Goal: Information Seeking & Learning: Learn about a topic

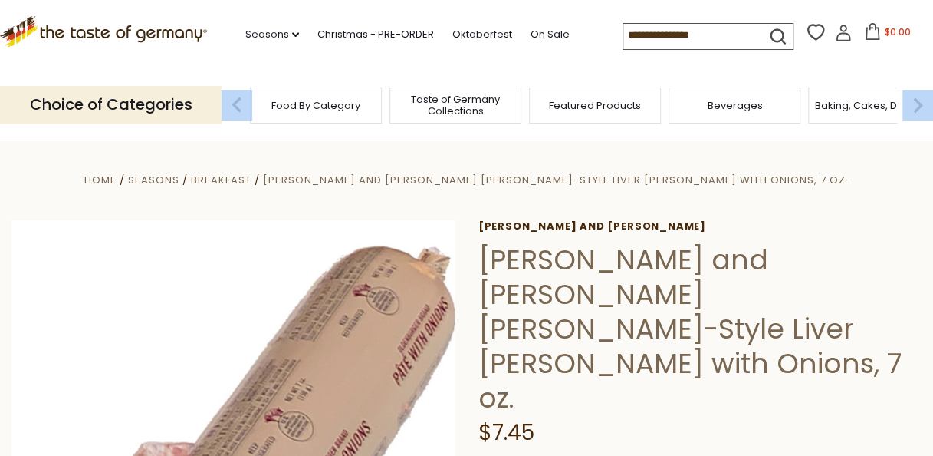
drag, startPoint x: 930, startPoint y: 77, endPoint x: 933, endPoint y: 94, distance: 16.3
click at [933, 94] on div "Choice of Categories Food By Category Taste of Germany Collections Featured Pro…" at bounding box center [466, 105] width 933 height 68
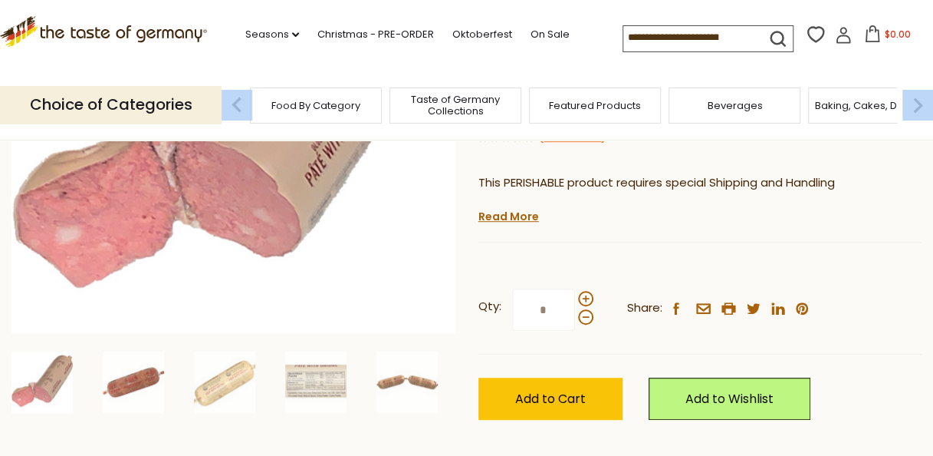
scroll to position [348, 0]
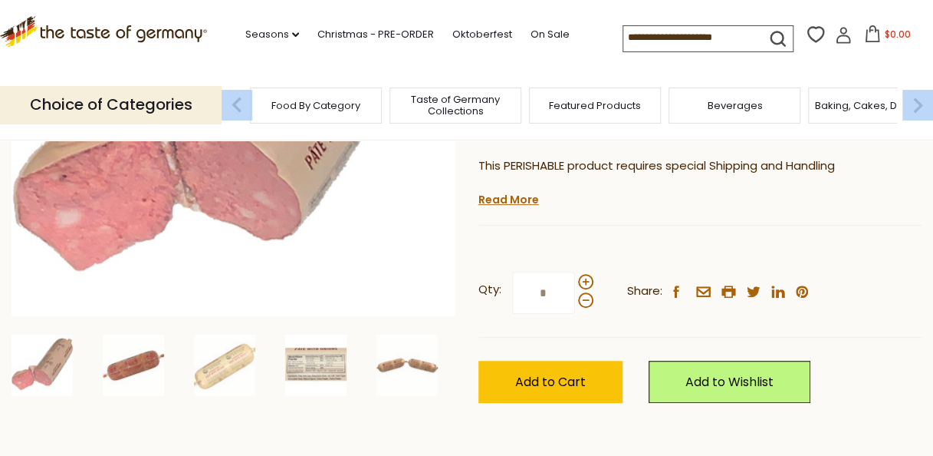
click at [314, 356] on img at bounding box center [315, 364] width 61 height 61
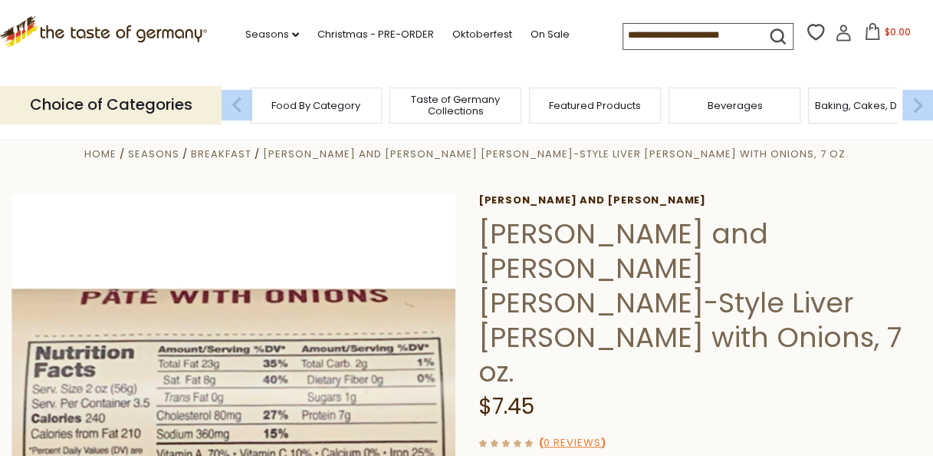
scroll to position [0, 0]
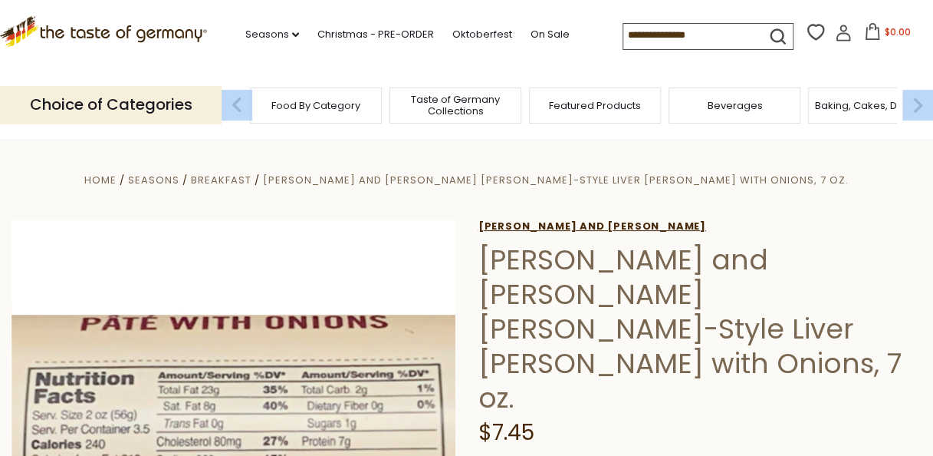
click at [579, 221] on link "[PERSON_NAME] and [PERSON_NAME]" at bounding box center [700, 226] width 443 height 12
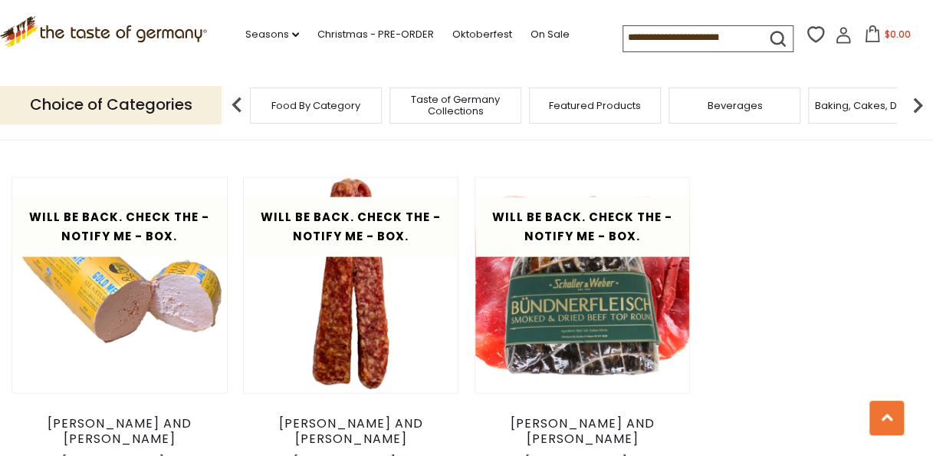
scroll to position [1325, 0]
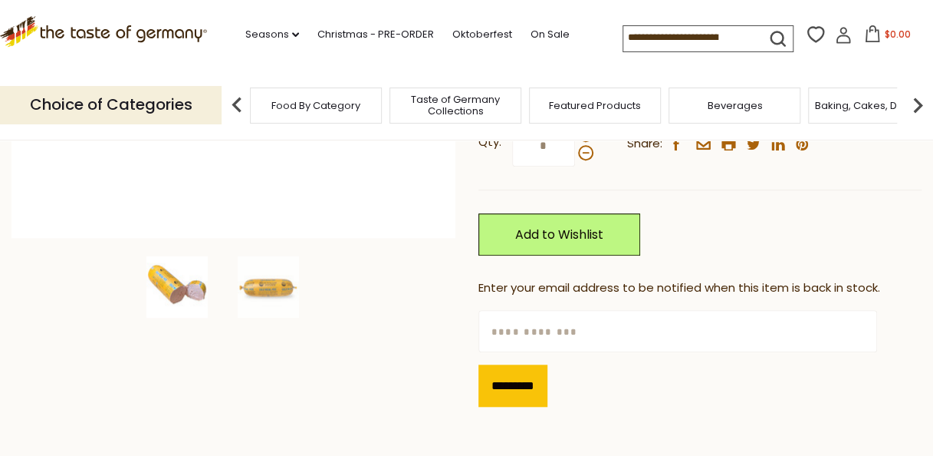
scroll to position [454, 0]
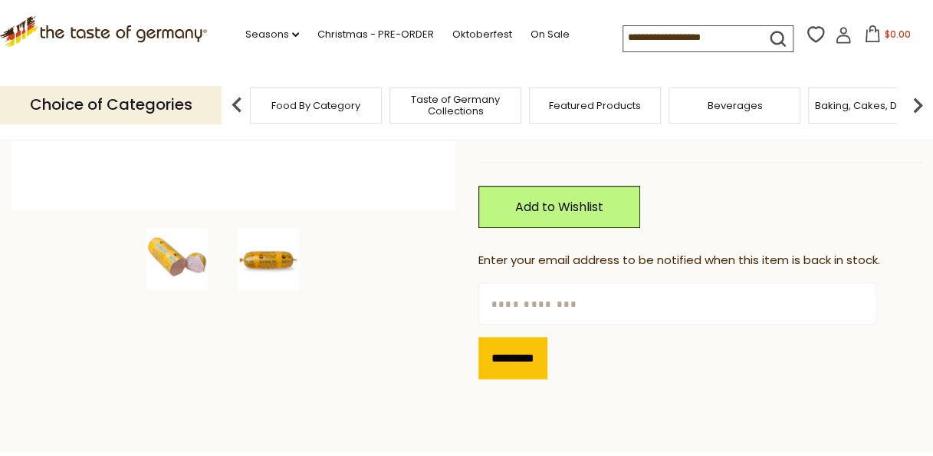
click at [275, 257] on img at bounding box center [268, 259] width 61 height 61
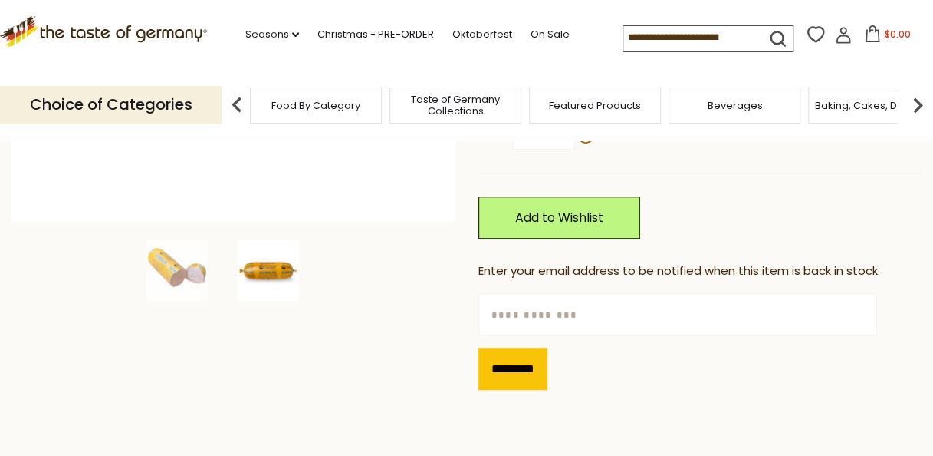
scroll to position [0, 0]
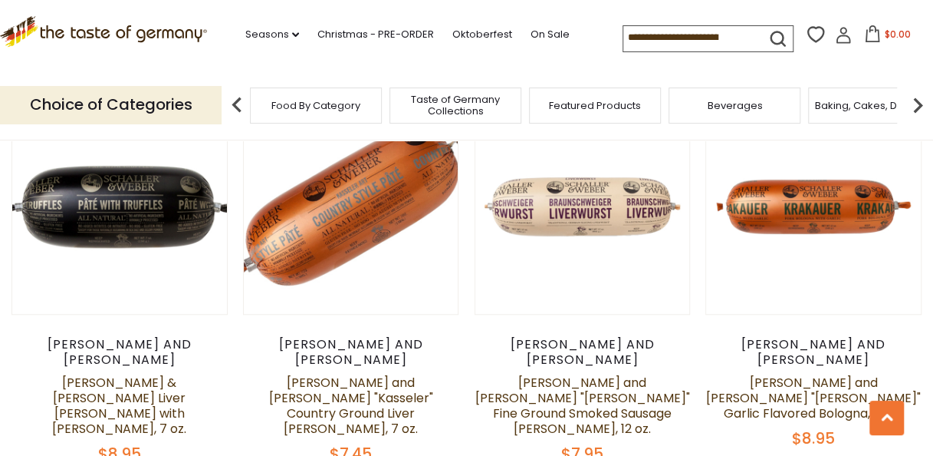
scroll to position [591, 0]
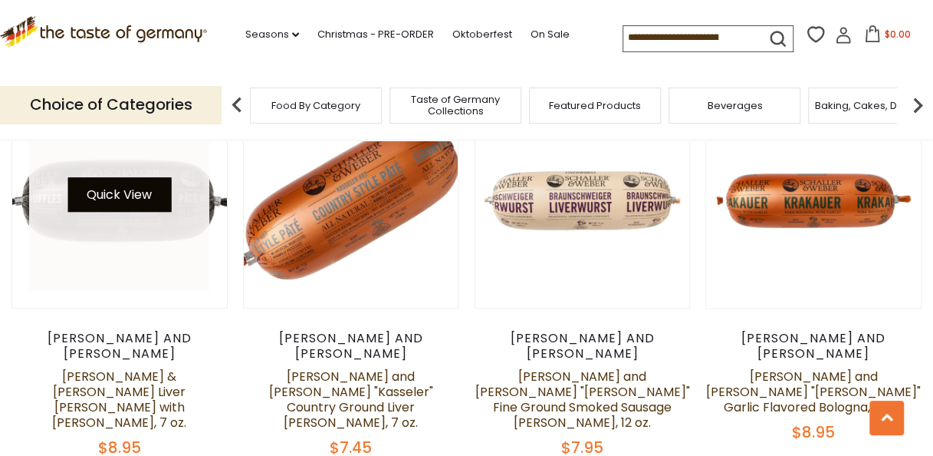
click at [121, 177] on button "Quick View" at bounding box center [119, 194] width 104 height 35
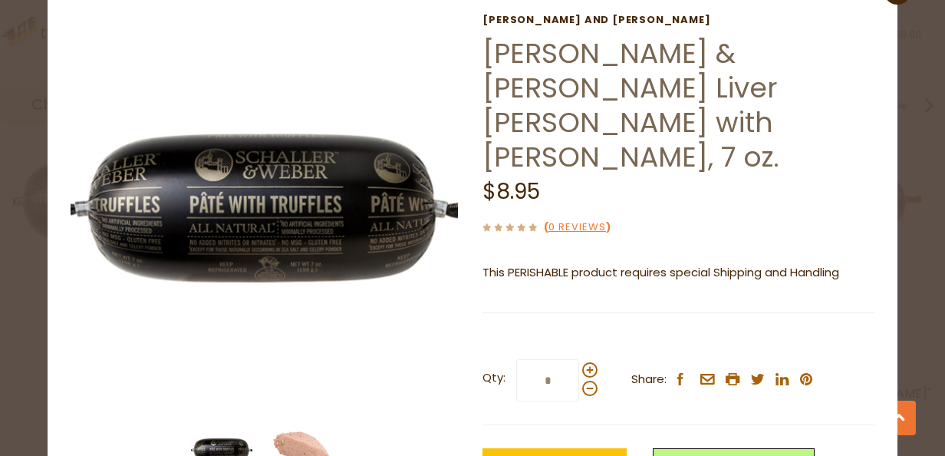
scroll to position [117, 0]
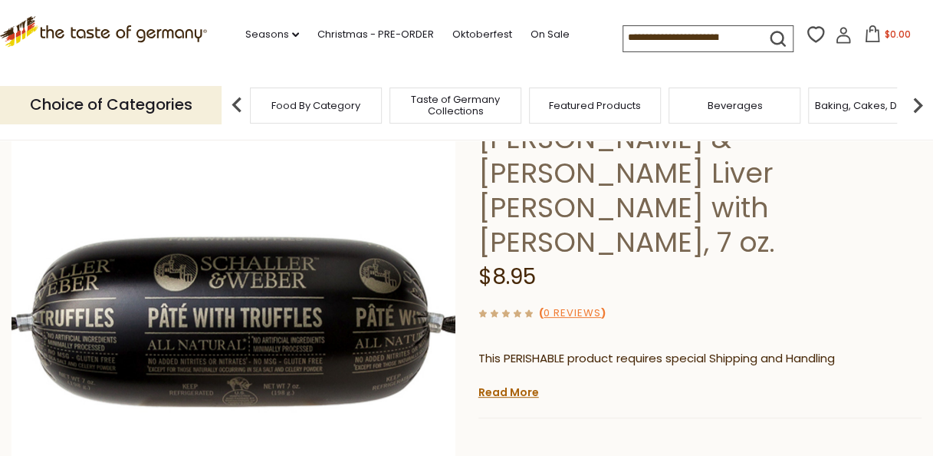
scroll to position [55, 0]
